Goal: Task Accomplishment & Management: Manage account settings

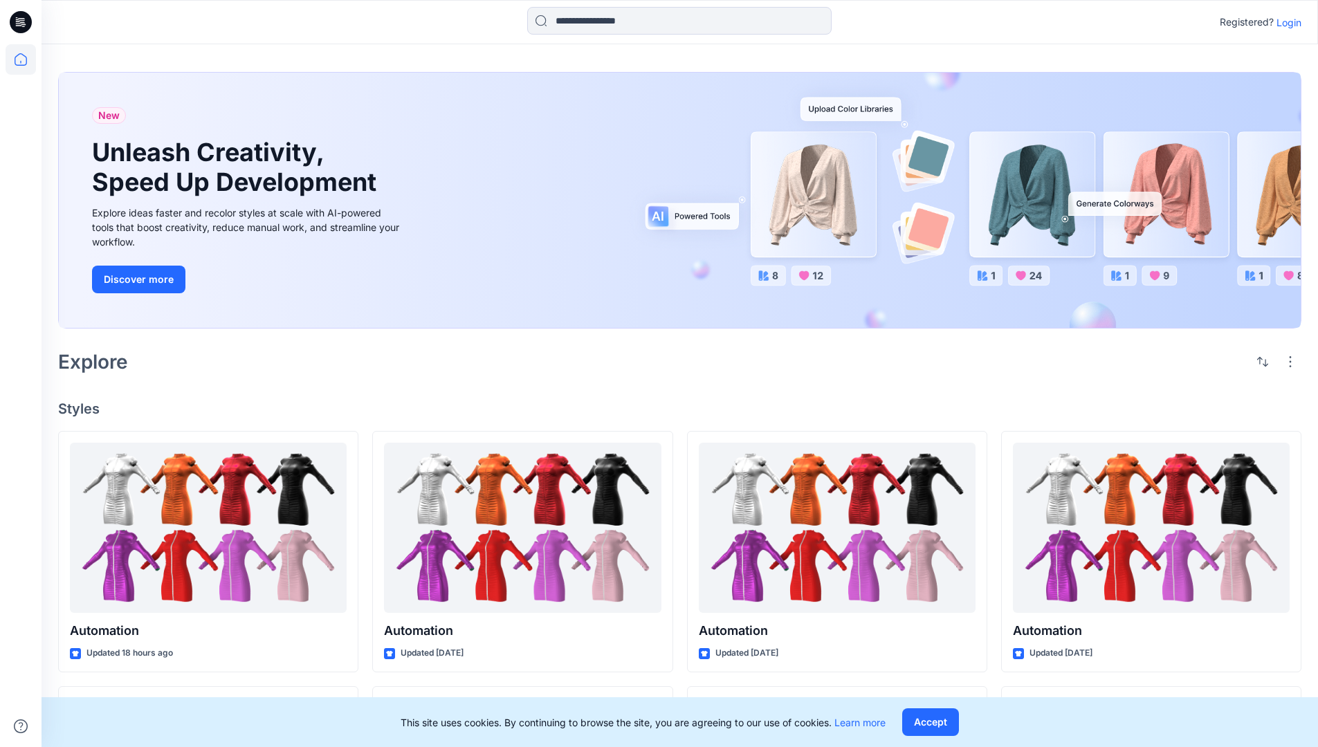
click at [1286, 22] on p "Login" at bounding box center [1289, 22] width 25 height 15
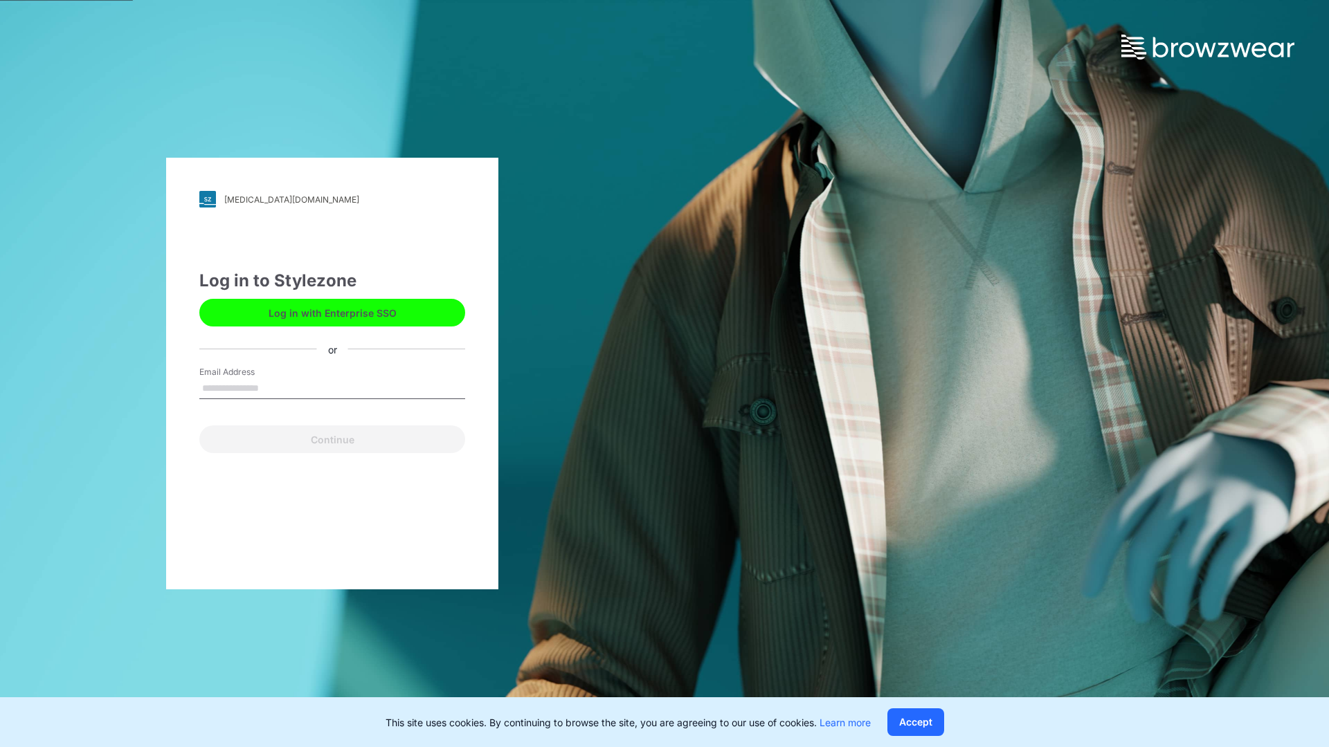
click at [273, 387] on input "Email Address" at bounding box center [332, 389] width 266 height 21
type input "**********"
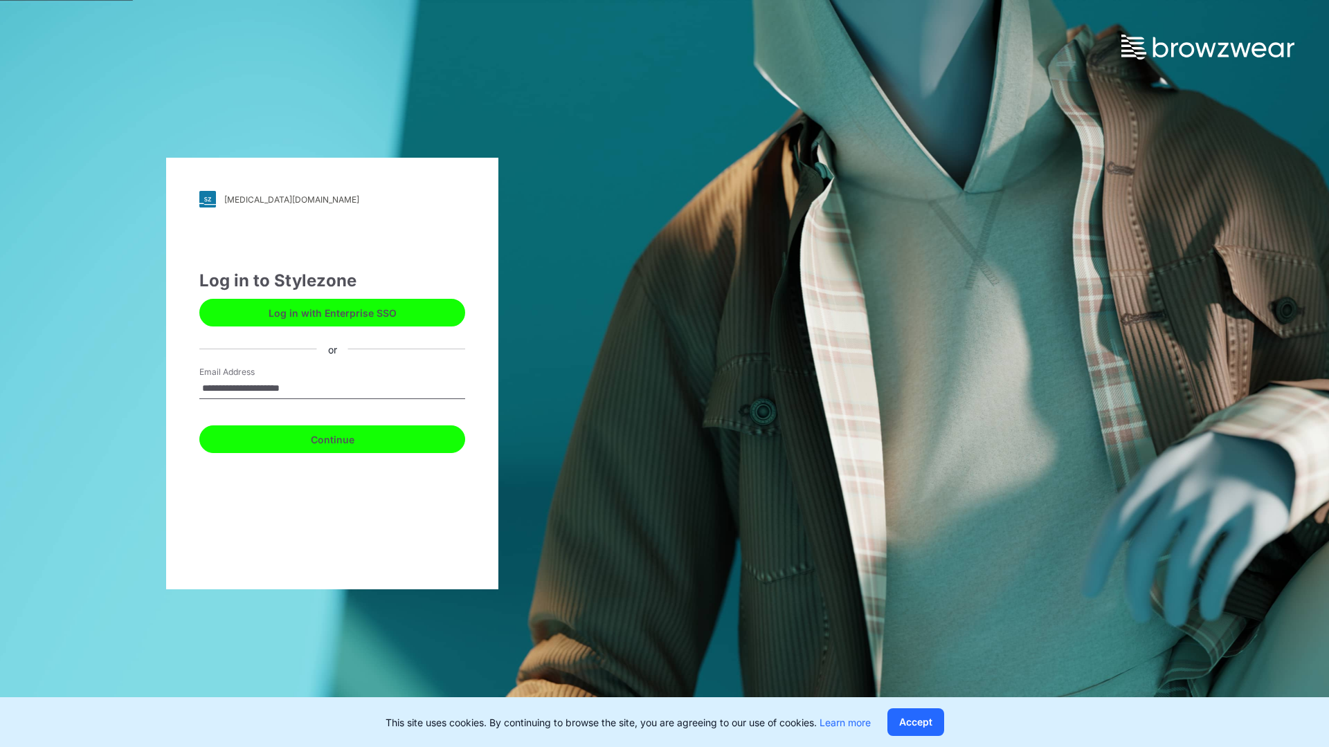
click at [347, 437] on button "Continue" at bounding box center [332, 440] width 266 height 28
